Goal: Task Accomplishment & Management: Use online tool/utility

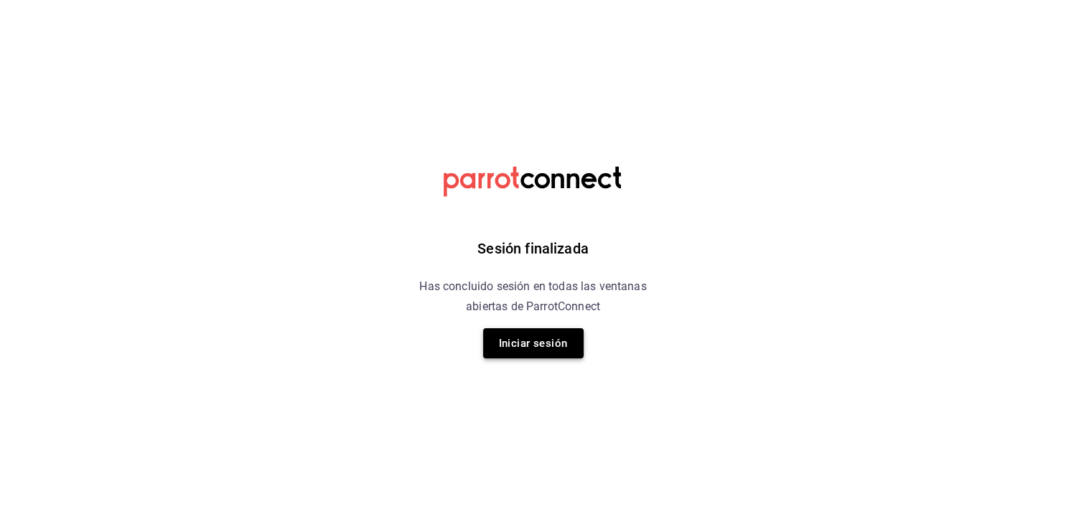
click at [571, 335] on button "Iniciar sesión" at bounding box center [533, 343] width 100 height 30
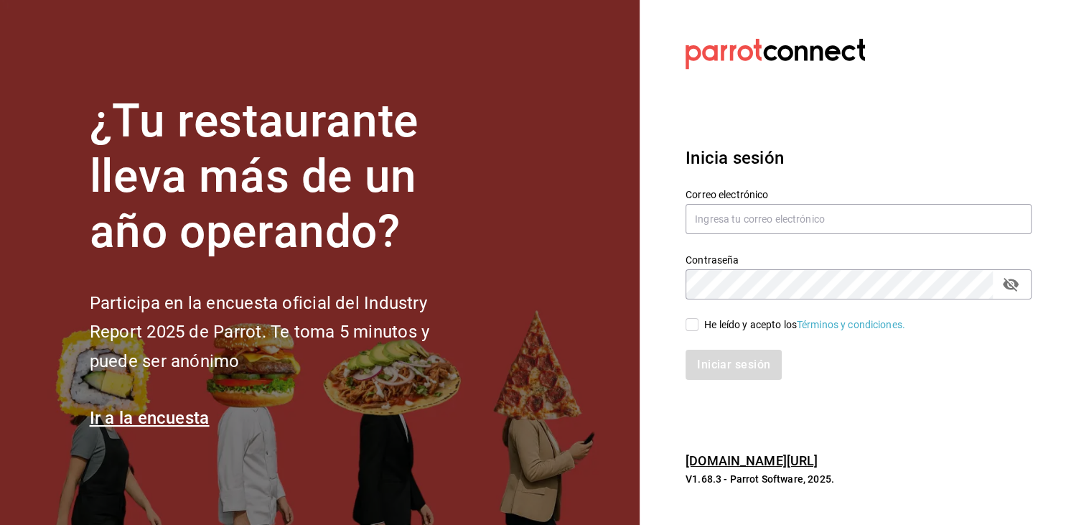
type input "[EMAIL_ADDRESS][PERSON_NAME][DOMAIN_NAME]"
click at [697, 322] on input "He leído y acepto los Términos y condiciones." at bounding box center [692, 324] width 13 height 13
checkbox input "true"
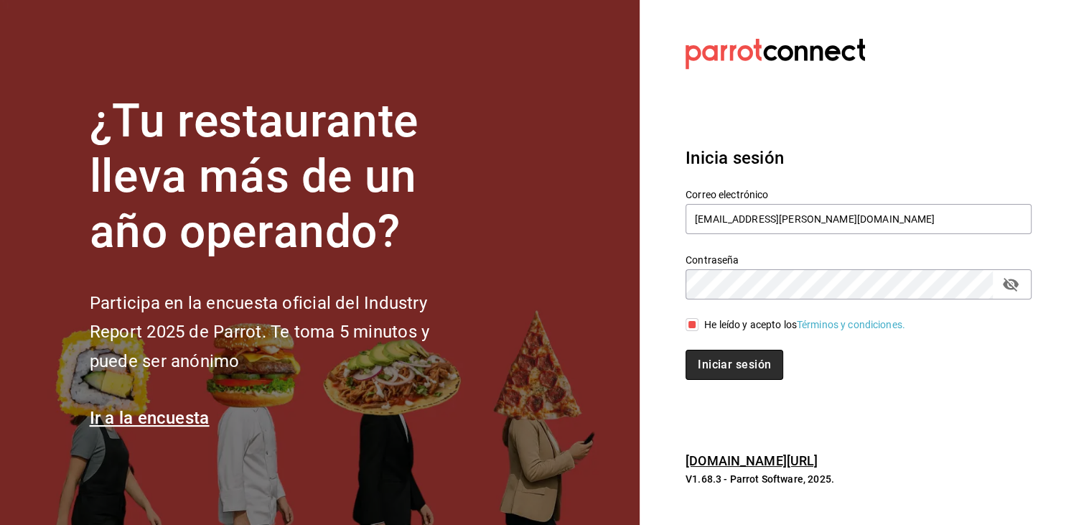
click at [736, 357] on button "Iniciar sesión" at bounding box center [735, 365] width 98 height 30
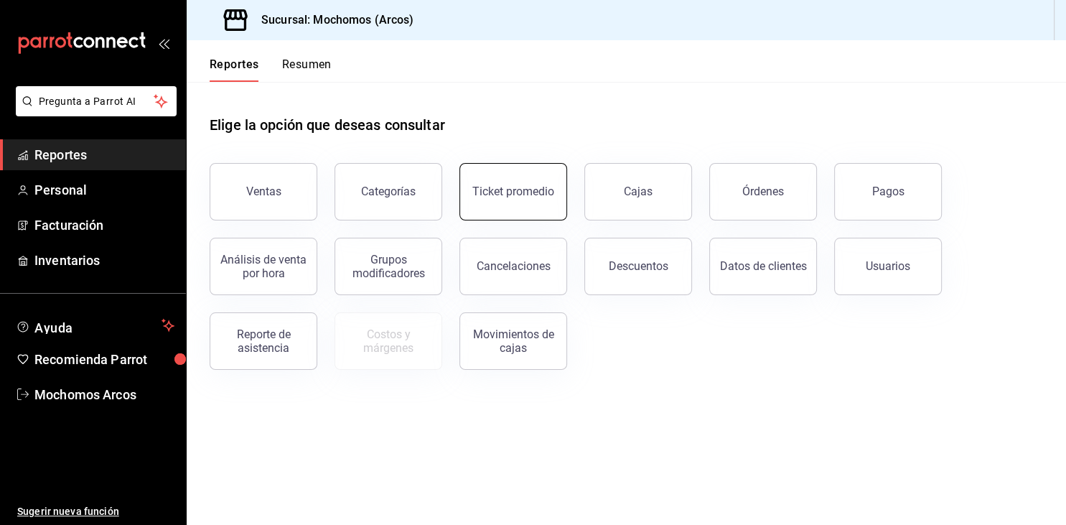
click at [537, 207] on button "Ticket promedio" at bounding box center [513, 191] width 108 height 57
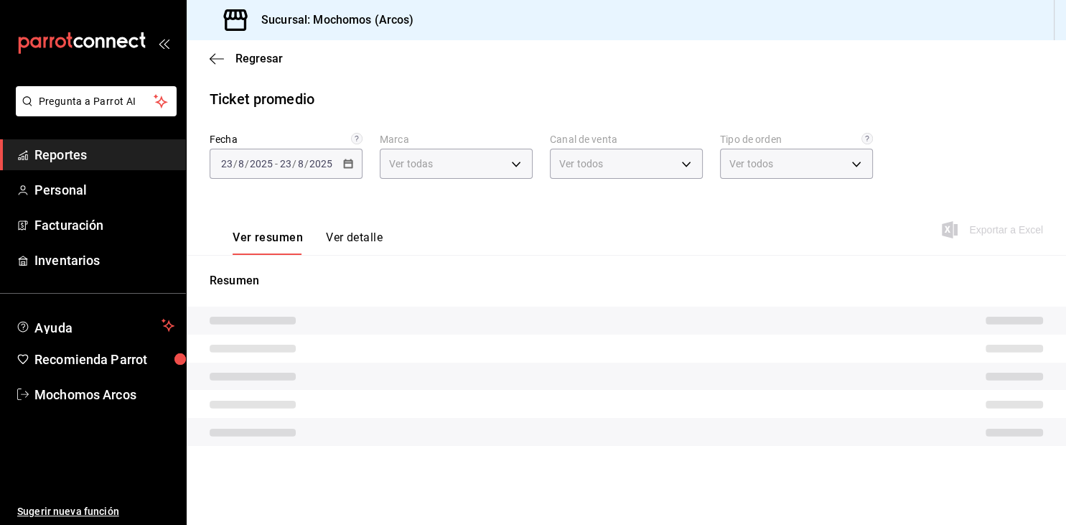
type input "dd36a3dd-8c35-4563-bc3a-0ae6137ce787"
type input "PARROT,UBER_EATS,RAPPI,DIDI_FOOD,ONLINE"
type input "c6b8ee8d-4955-4723-bae1-372b147e207b,27be71f3-ce18-4cfa-bd3b-e966efc6a73f,EXTER…"
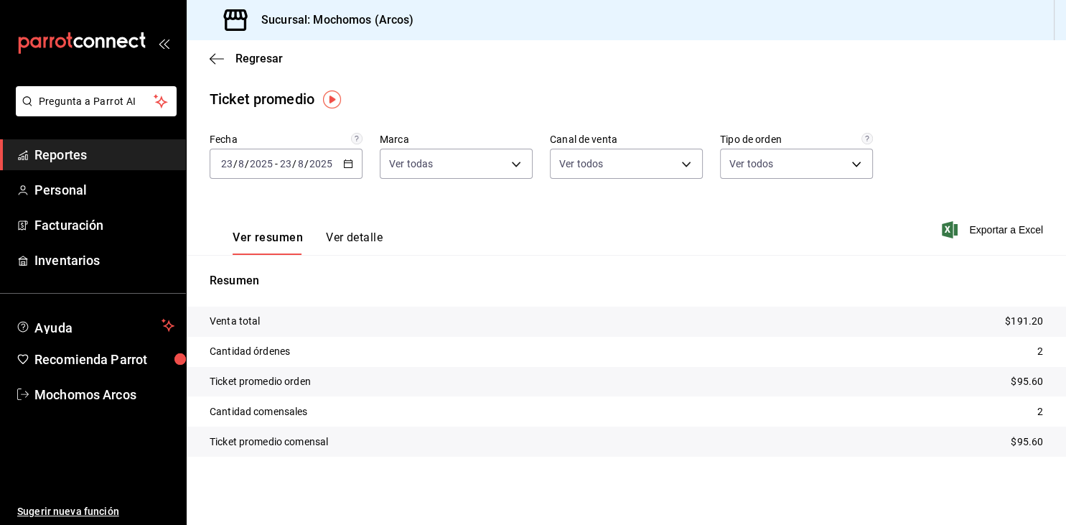
click at [349, 168] on div "2025-08-23 23 / 8 / 2025 - 2025-08-23 23 / 8 / 2025" at bounding box center [286, 164] width 153 height 30
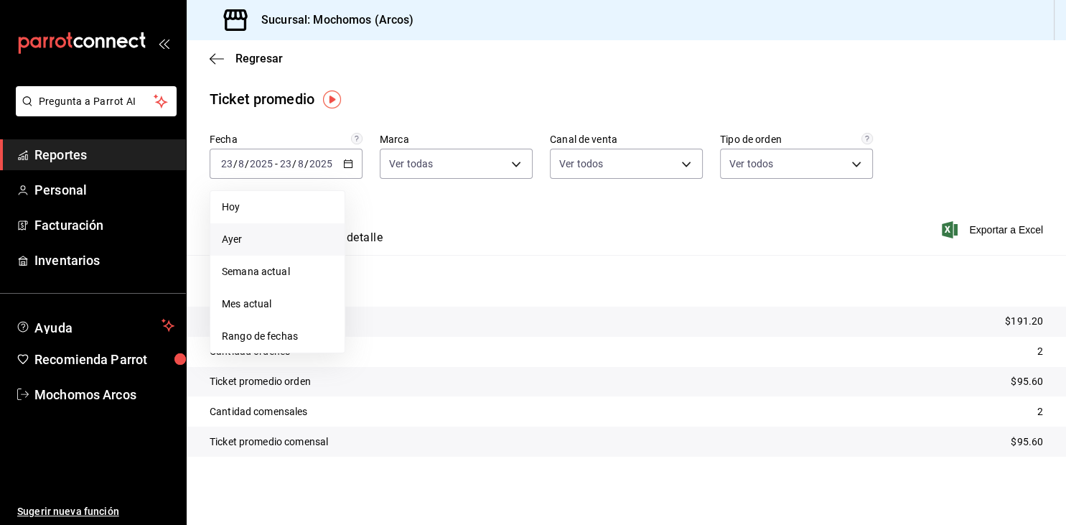
click at [240, 248] on li "Ayer" at bounding box center [277, 239] width 134 height 32
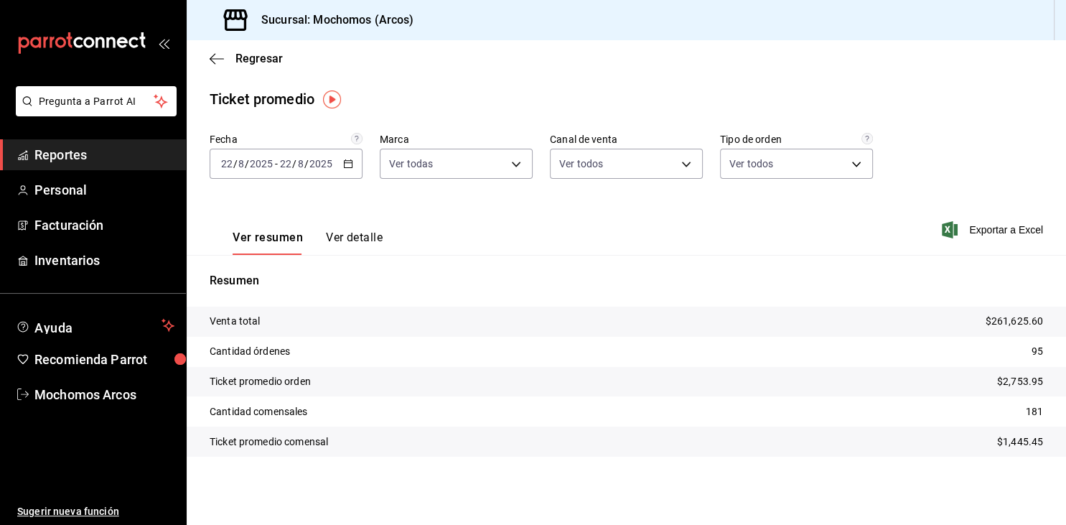
click at [53, 159] on span "Reportes" at bounding box center [104, 154] width 140 height 19
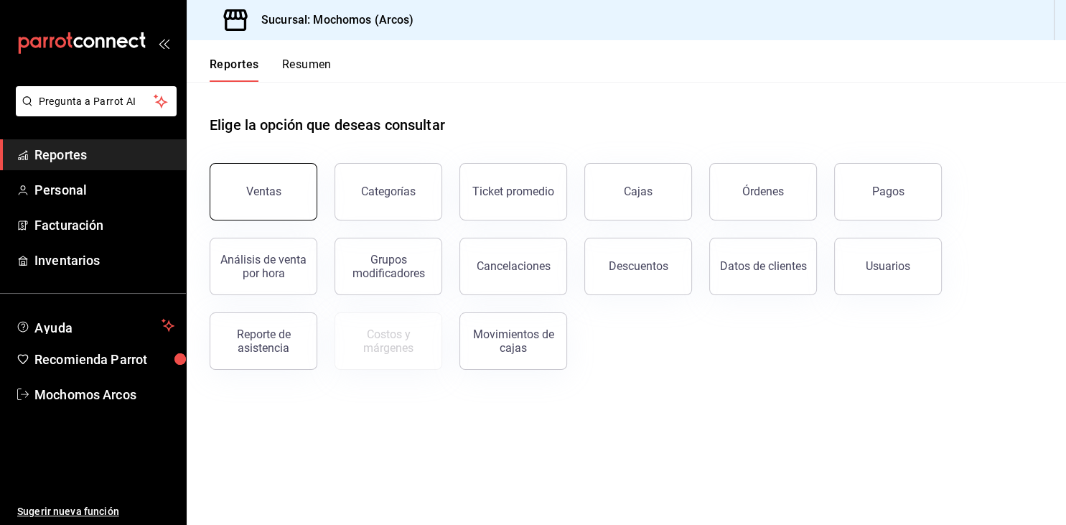
click at [266, 207] on button "Ventas" at bounding box center [264, 191] width 108 height 57
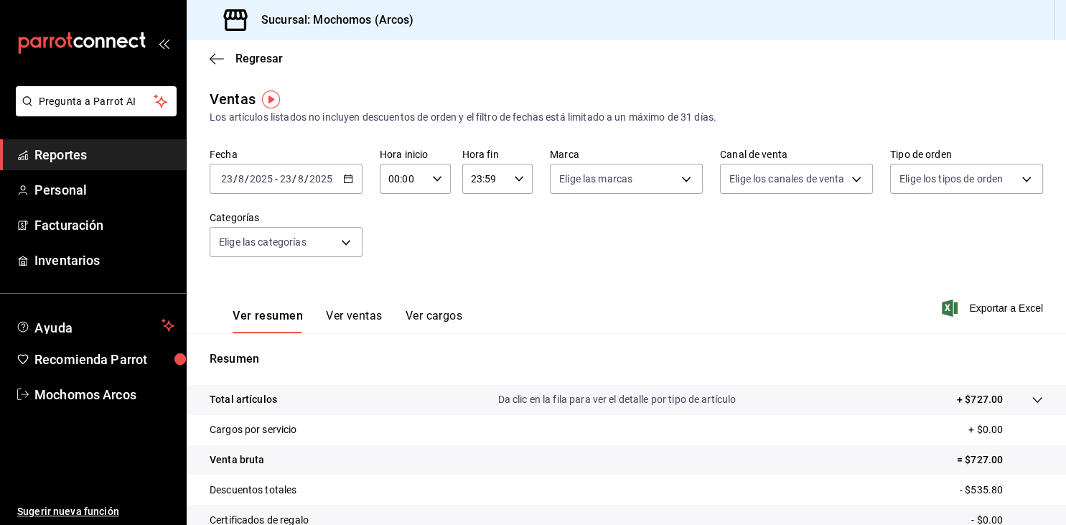
click at [424, 184] on input "00:00" at bounding box center [403, 178] width 47 height 29
click at [395, 249] on span "05" at bounding box center [397, 243] width 12 height 11
type input "05:00"
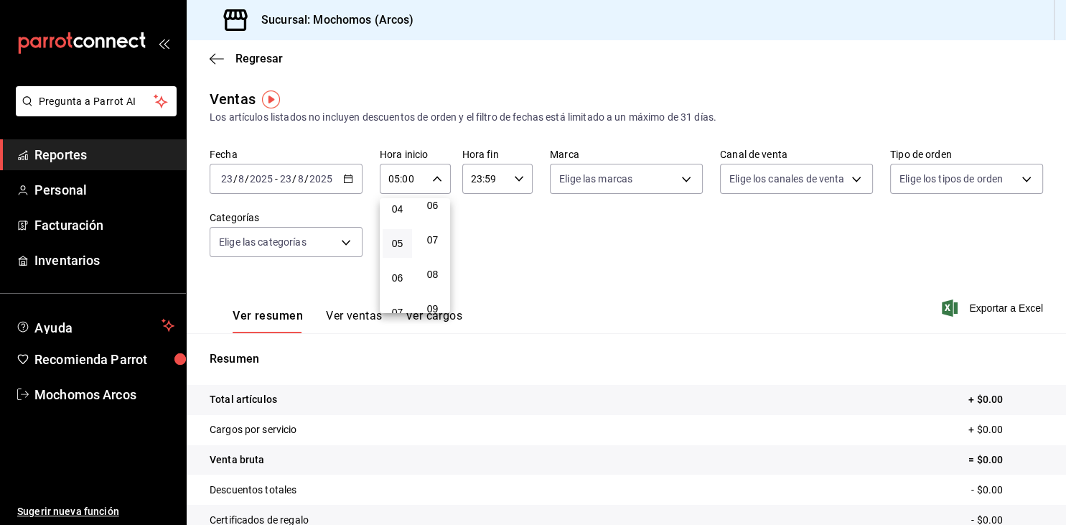
click at [504, 187] on div at bounding box center [533, 262] width 1066 height 525
click at [504, 187] on input "23:59" at bounding box center [485, 178] width 47 height 29
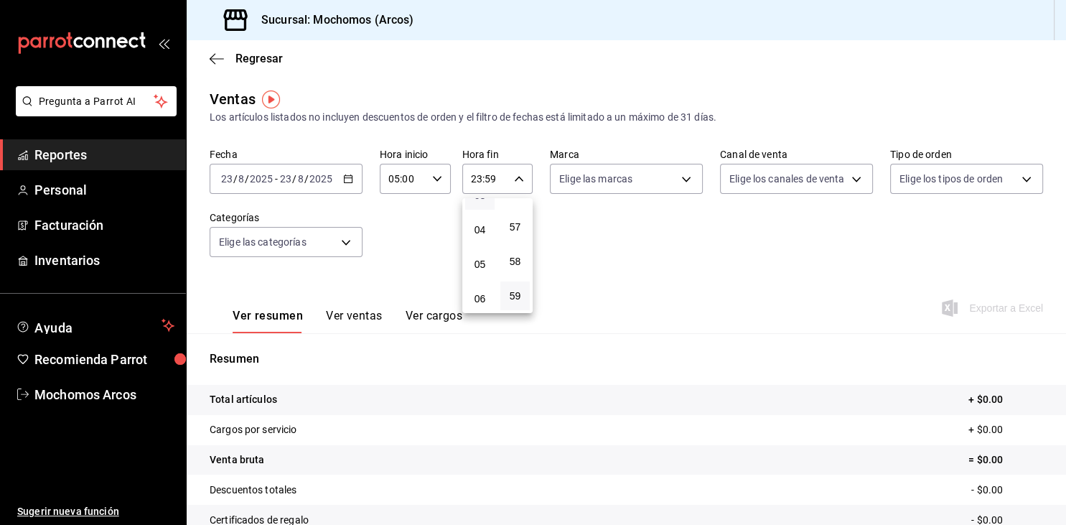
scroll to position [144, 0]
click at [478, 214] on span "04" at bounding box center [480, 208] width 12 height 11
type input "04:59"
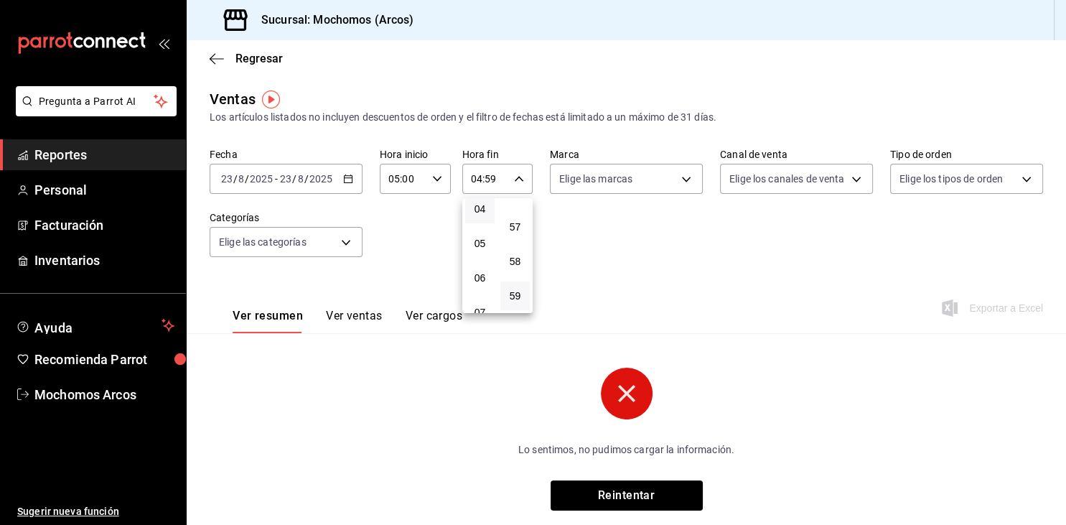
click at [320, 180] on div at bounding box center [533, 262] width 1066 height 525
click at [320, 180] on input "2025" at bounding box center [321, 178] width 24 height 11
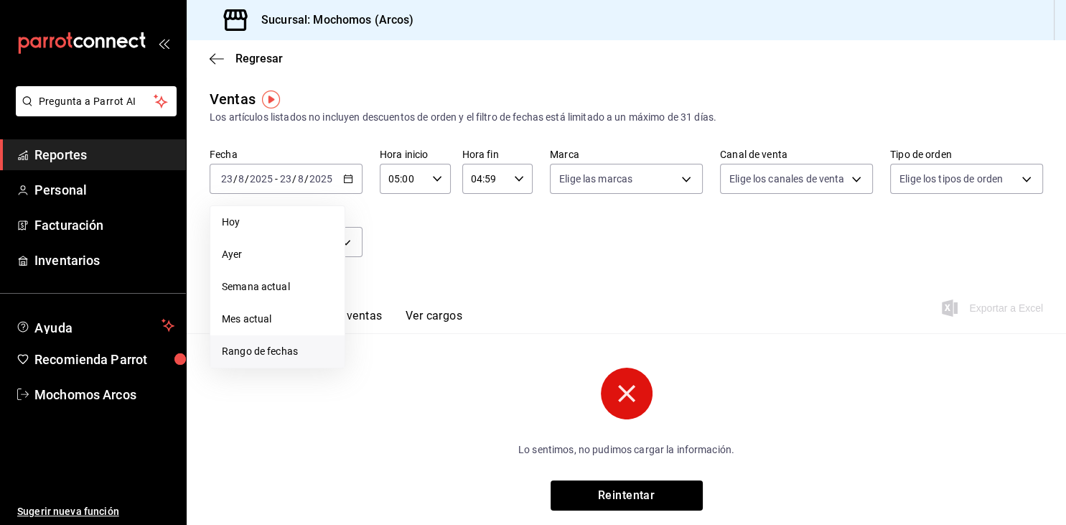
click at [286, 347] on span "Rango de fechas" at bounding box center [277, 351] width 111 height 15
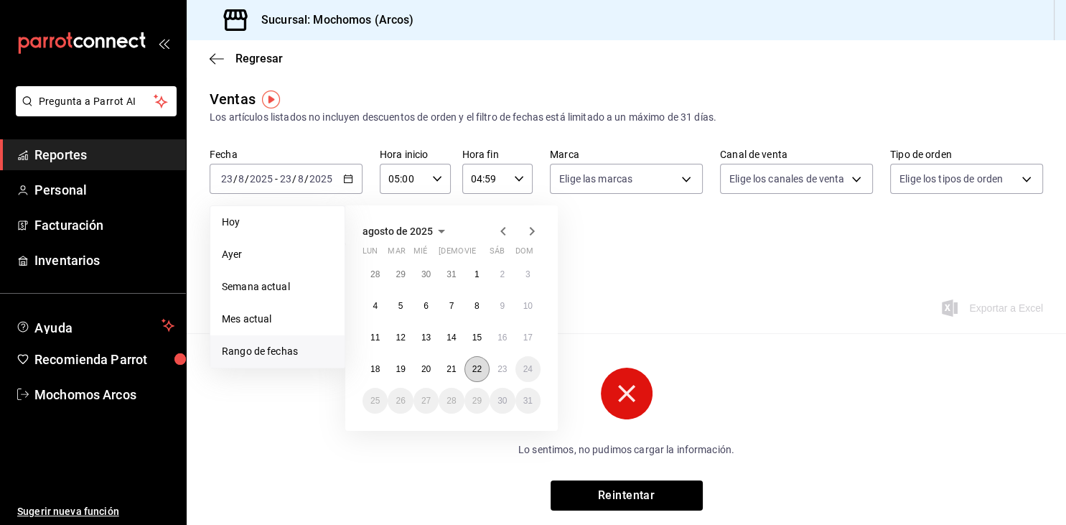
click at [472, 370] on abbr "22" at bounding box center [476, 369] width 9 height 10
click at [500, 370] on abbr "23" at bounding box center [501, 369] width 9 height 10
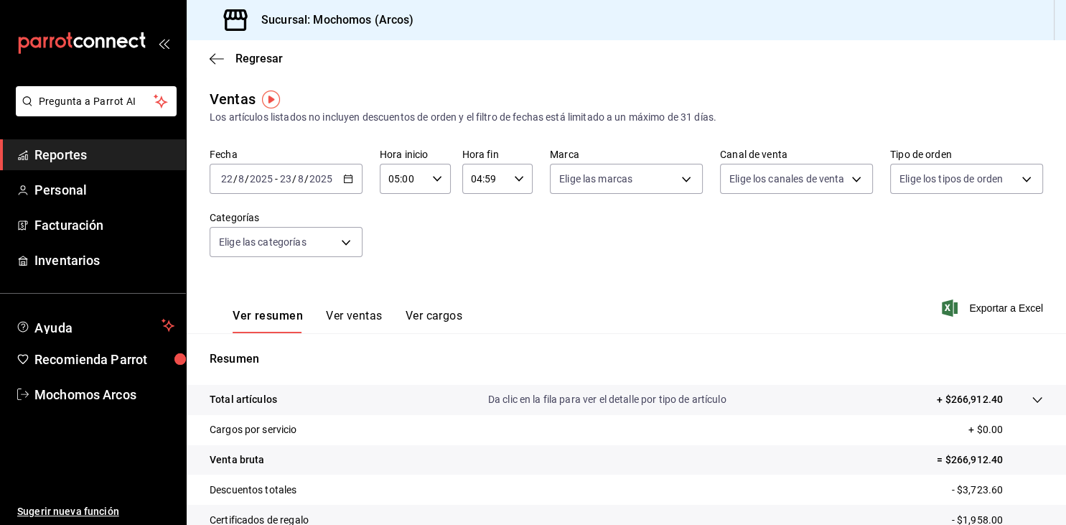
scroll to position [163, 0]
